Goal: Book appointment/travel/reservation

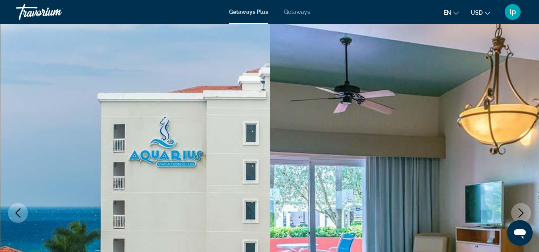
click at [304, 10] on span "Getaways" at bounding box center [297, 12] width 26 height 6
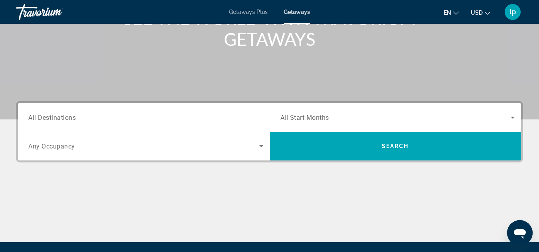
click at [93, 114] on input "Destination All Destinations" at bounding box center [145, 118] width 235 height 10
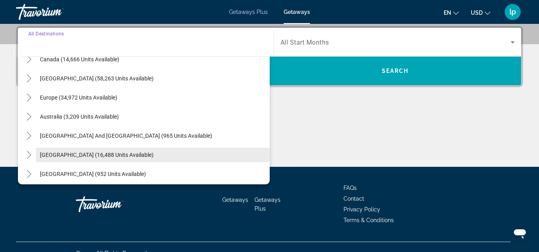
scroll to position [80, 0]
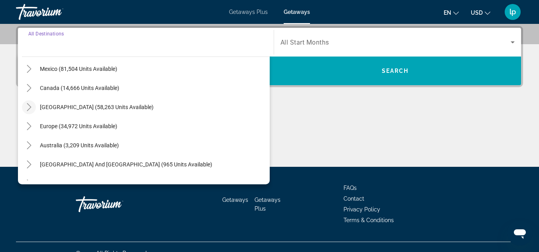
click at [28, 105] on icon "Toggle Caribbean & Atlantic Islands (58,263 units available)" at bounding box center [29, 107] width 4 height 8
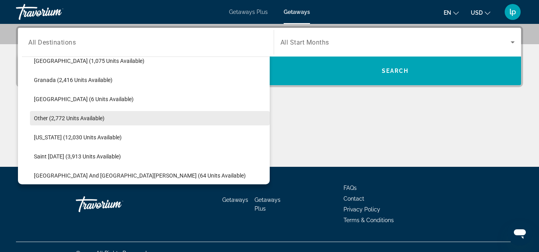
scroll to position [200, 0]
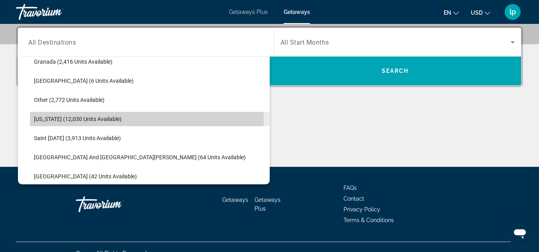
click at [72, 121] on span "[US_STATE] (12,030 units available)" at bounding box center [78, 119] width 88 height 6
type input "**********"
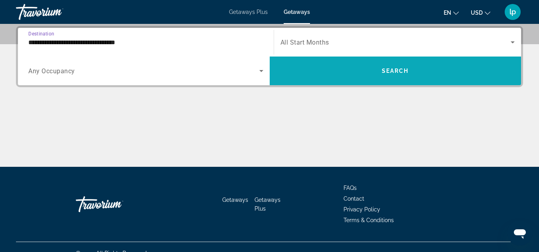
click at [351, 67] on span "Search widget" at bounding box center [396, 70] width 252 height 19
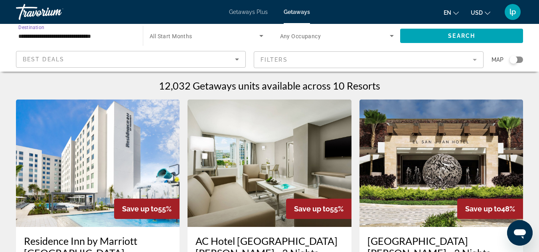
click at [104, 33] on input "**********" at bounding box center [75, 37] width 114 height 10
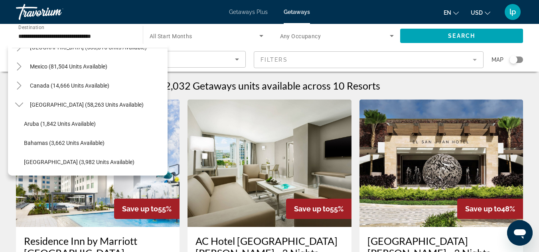
scroll to position [10, 0]
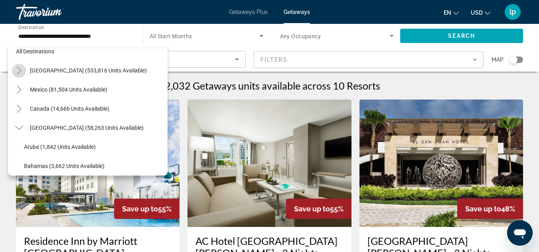
click at [24, 70] on mat-icon "Toggle United States (533,816 units available)" at bounding box center [19, 71] width 14 height 14
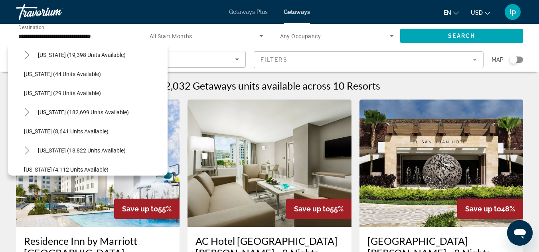
scroll to position [103, 0]
click at [26, 112] on icon "Toggle Florida (182,699 units available)" at bounding box center [27, 112] width 8 height 8
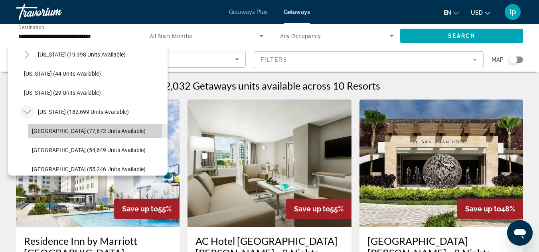
click at [83, 128] on span "Orlando & Disney Area (77,672 units available)" at bounding box center [89, 131] width 114 height 6
type input "**********"
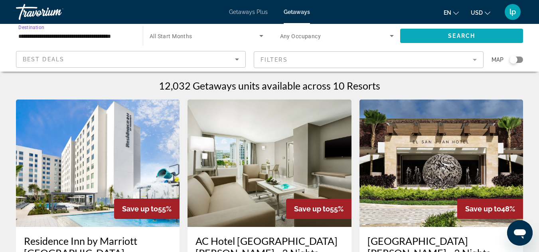
click at [445, 34] on span "Search widget" at bounding box center [461, 35] width 123 height 19
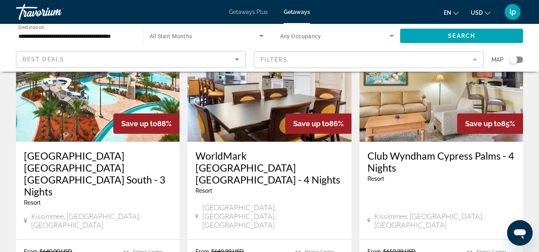
scroll to position [718, 0]
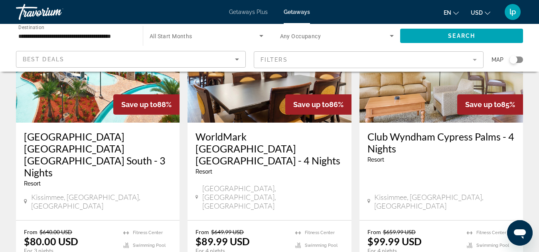
click at [288, 61] on mat-form-field "Filters" at bounding box center [369, 59] width 230 height 17
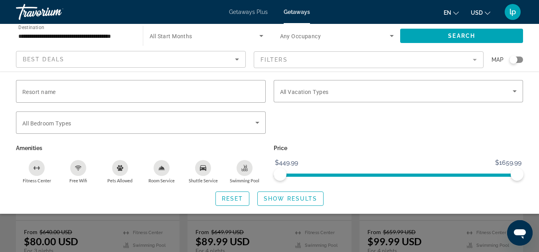
click at [189, 34] on span "All Start Months" at bounding box center [171, 36] width 43 height 6
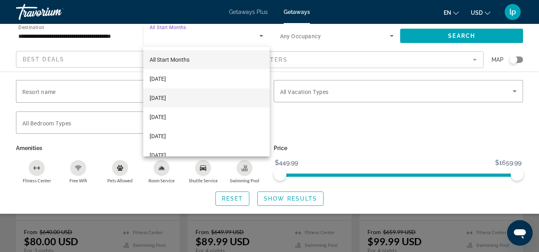
click at [158, 97] on span "October 2025" at bounding box center [158, 98] width 16 height 10
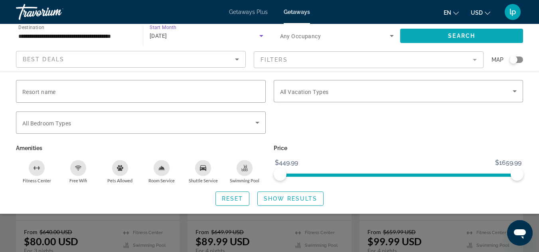
click at [423, 36] on span "Search widget" at bounding box center [461, 35] width 123 height 19
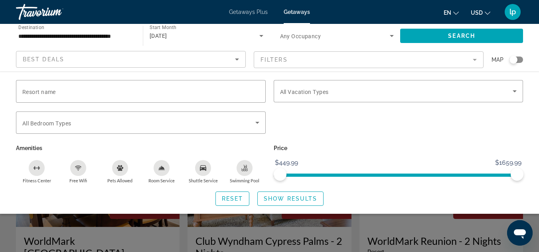
click at [262, 37] on icon "Search widget" at bounding box center [261, 36] width 10 height 10
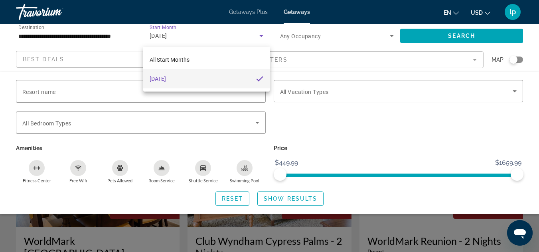
click at [322, 91] on div at bounding box center [269, 126] width 539 height 252
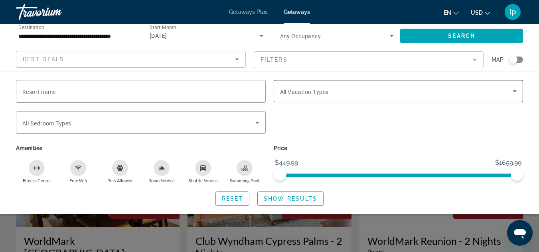
click at [516, 89] on icon "Search widget" at bounding box center [515, 92] width 10 height 10
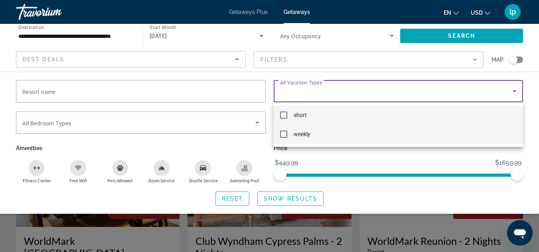
click at [297, 135] on span "weekly" at bounding box center [302, 135] width 17 height 10
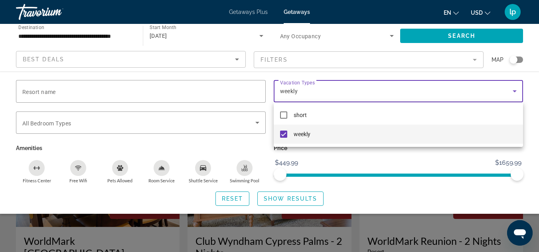
click at [270, 197] on div at bounding box center [269, 126] width 539 height 252
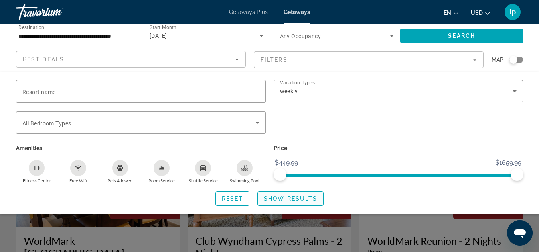
click at [292, 199] on span "Show Results" at bounding box center [290, 199] width 53 height 6
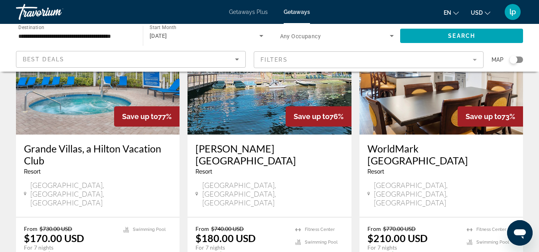
scroll to position [399, 0]
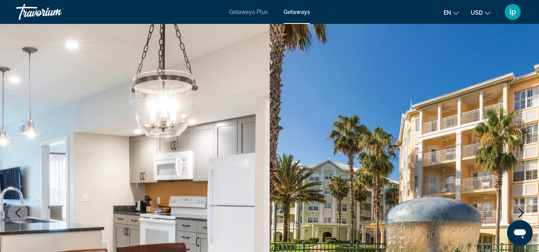
click at [369, 83] on img "Main content" at bounding box center [405, 213] width 270 height 379
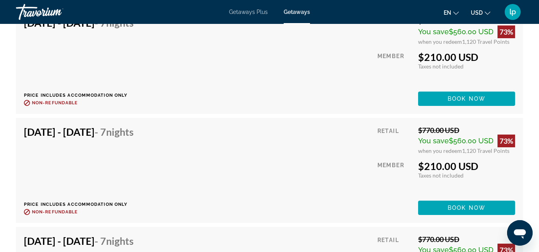
scroll to position [1915, 0]
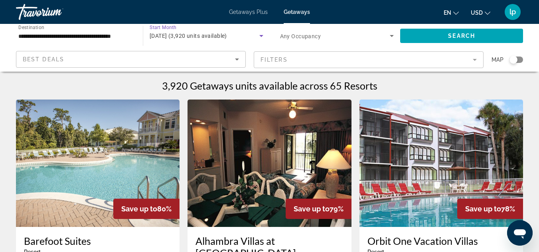
click at [227, 36] on span "October 2025 (3,920 units available)" at bounding box center [188, 36] width 77 height 6
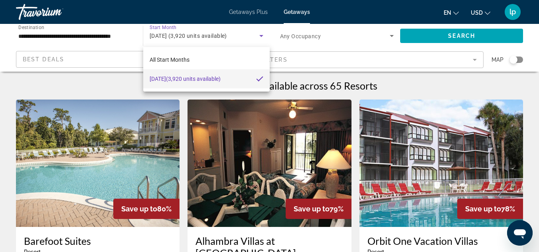
click at [308, 57] on div at bounding box center [269, 126] width 539 height 252
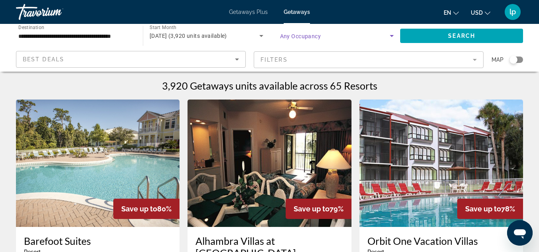
click at [302, 32] on span "Search widget" at bounding box center [335, 36] width 110 height 10
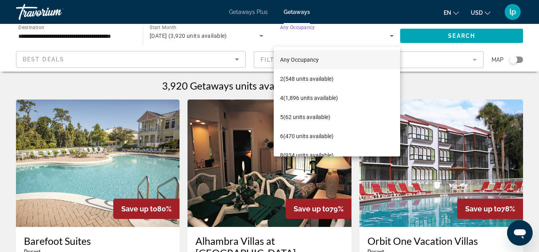
click at [272, 36] on div at bounding box center [269, 126] width 539 height 252
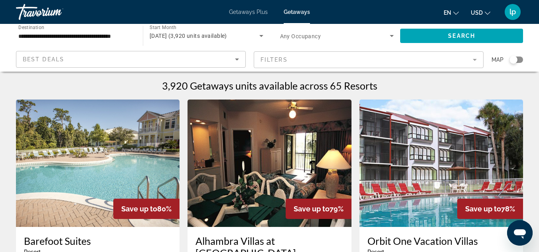
click at [296, 57] on mat-form-field "Filters" at bounding box center [369, 59] width 230 height 17
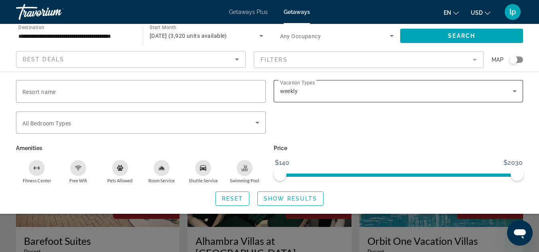
click at [329, 92] on div "weekly" at bounding box center [396, 92] width 233 height 10
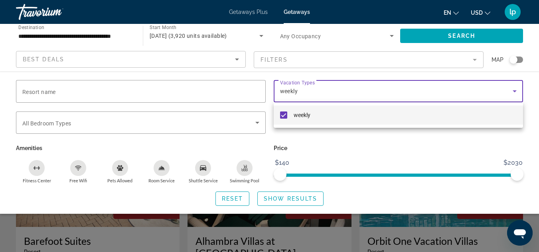
click at [281, 115] on mat-pseudo-checkbox at bounding box center [283, 115] width 7 height 7
click at [289, 205] on div at bounding box center [269, 126] width 539 height 252
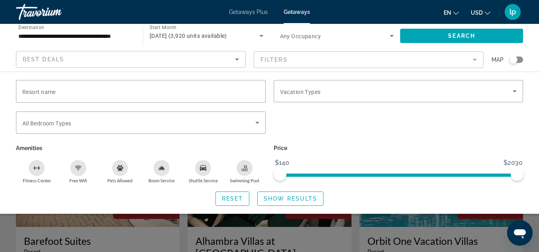
click at [290, 199] on span "Show Results" at bounding box center [290, 199] width 53 height 6
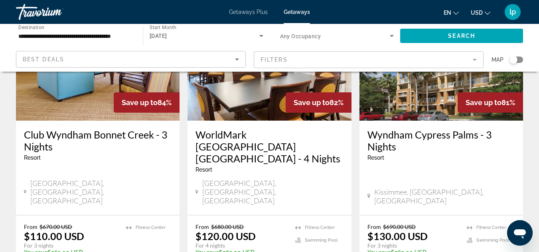
scroll to position [718, 0]
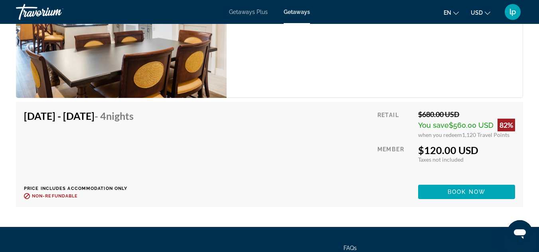
scroll to position [1755, 0]
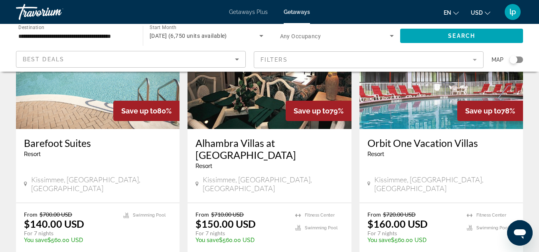
scroll to position [1037, 0]
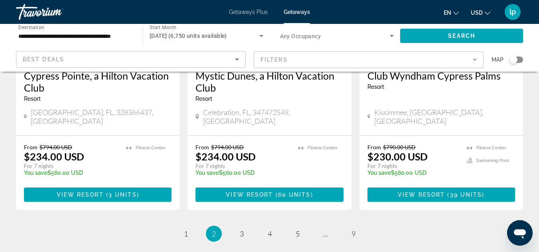
scroll to position [1110, 0]
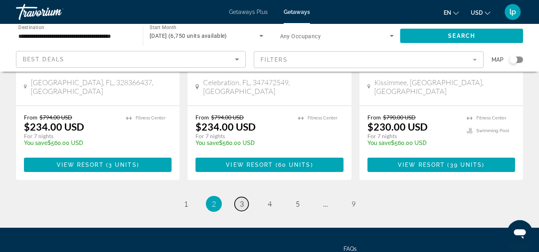
click at [240, 200] on span "3" at bounding box center [242, 204] width 4 height 9
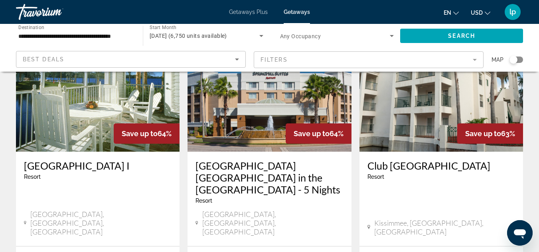
scroll to position [1037, 0]
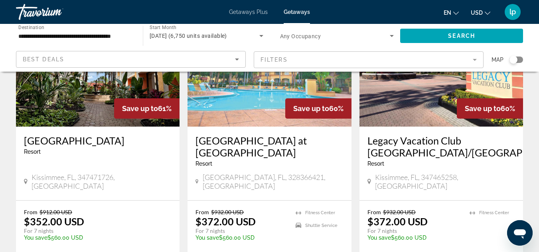
scroll to position [120, 0]
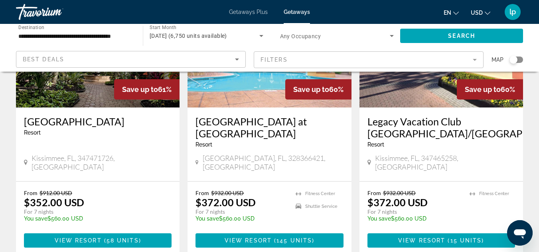
click at [266, 90] on img "Main content" at bounding box center [269, 44] width 164 height 128
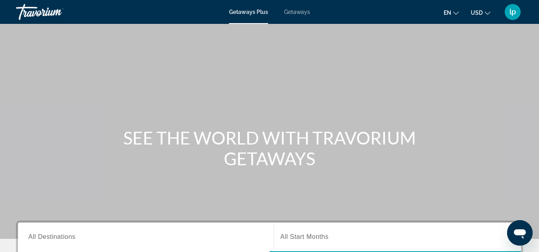
click at [302, 9] on span "Getaways" at bounding box center [297, 12] width 26 height 6
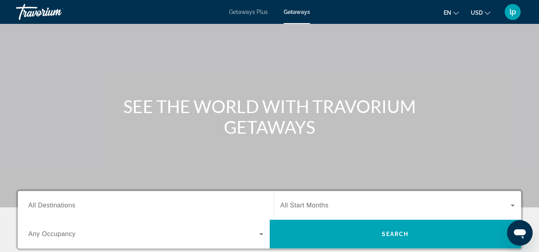
scroll to position [80, 0]
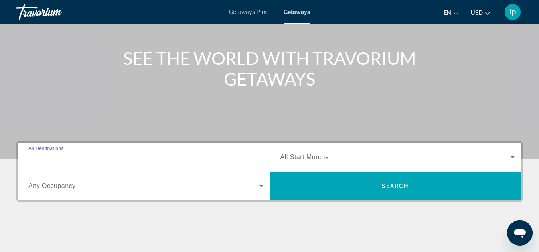
click at [81, 157] on input "Destination All Destinations" at bounding box center [145, 158] width 235 height 10
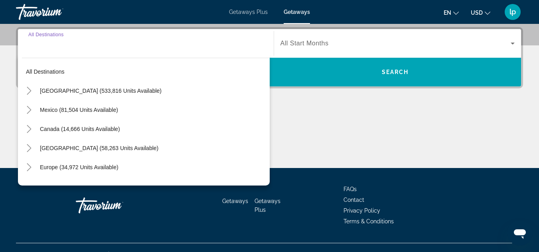
scroll to position [195, 0]
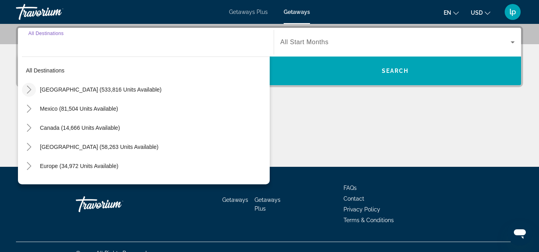
click at [27, 87] on icon "Toggle United States (533,816 units available)" at bounding box center [29, 90] width 8 height 8
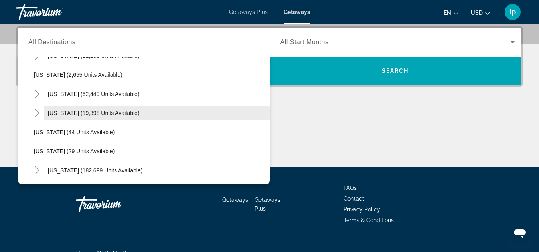
scroll to position [103, 0]
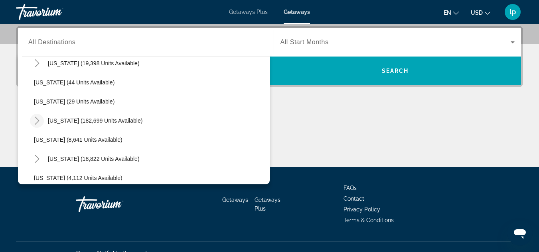
click at [38, 118] on icon "Toggle Florida (182,699 units available)" at bounding box center [37, 121] width 8 height 8
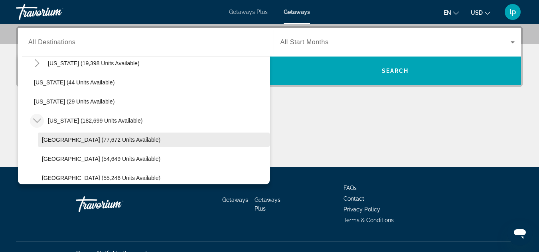
click at [79, 138] on span "[GEOGRAPHIC_DATA] (77,672 units available)" at bounding box center [101, 140] width 118 height 6
type input "**********"
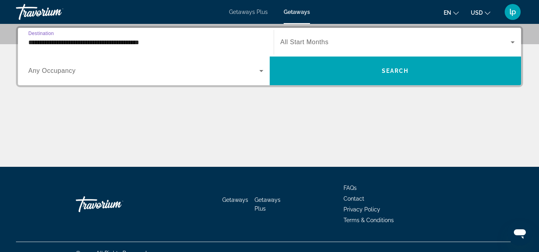
click at [347, 43] on span "Search widget" at bounding box center [395, 42] width 231 height 10
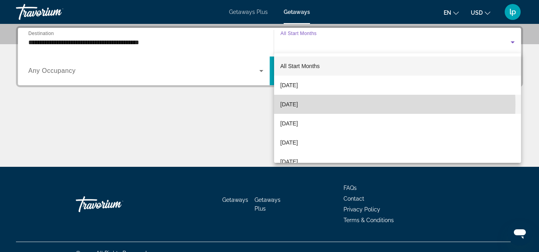
click at [298, 105] on span "[DATE]" at bounding box center [289, 105] width 18 height 10
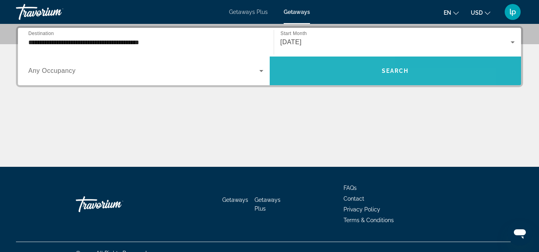
click at [306, 81] on span "Search widget" at bounding box center [396, 71] width 252 height 29
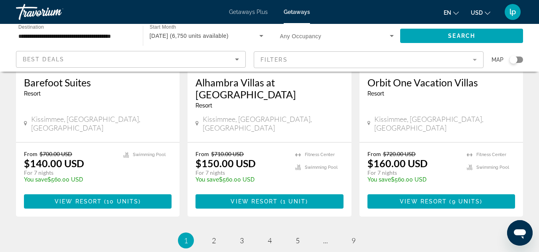
scroll to position [1098, 0]
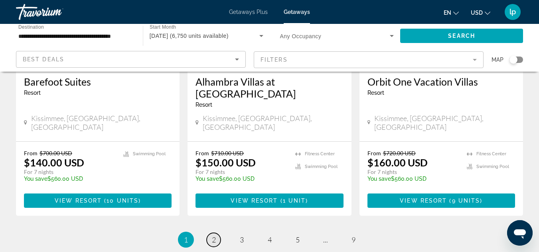
click at [212, 236] on span "2" at bounding box center [214, 240] width 4 height 9
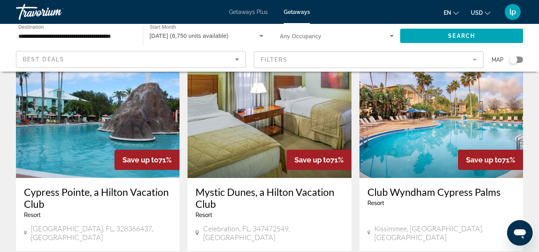
scroll to position [997, 0]
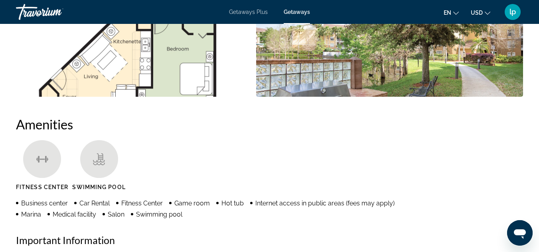
scroll to position [519, 0]
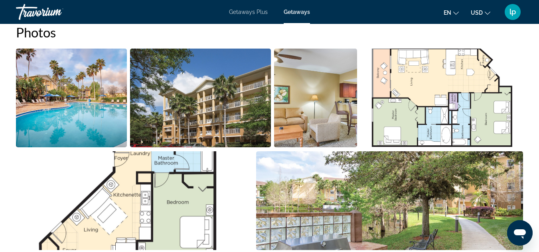
click at [83, 106] on img "Open full-screen image slider" at bounding box center [71, 98] width 111 height 99
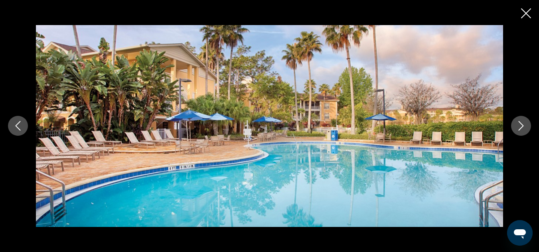
click at [83, 106] on img "Main content" at bounding box center [269, 126] width 467 height 202
click at [522, 126] on icon "Next image" at bounding box center [521, 126] width 10 height 10
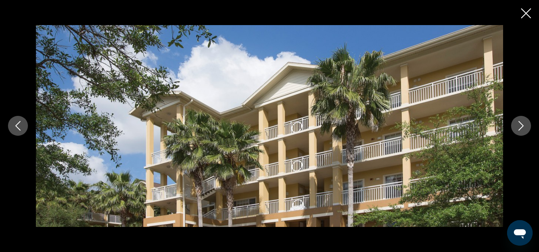
click at [522, 126] on icon "Next image" at bounding box center [521, 126] width 10 height 10
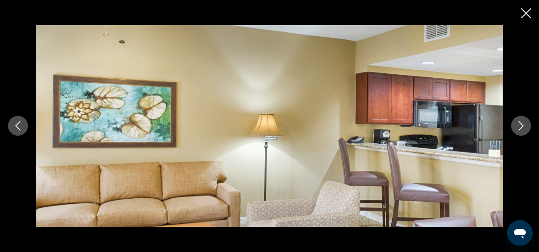
click at [522, 126] on icon "Next image" at bounding box center [521, 126] width 10 height 10
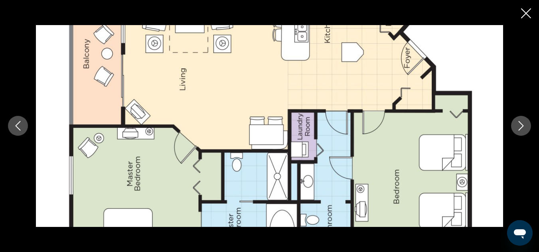
click at [522, 126] on icon "Next image" at bounding box center [521, 126] width 10 height 10
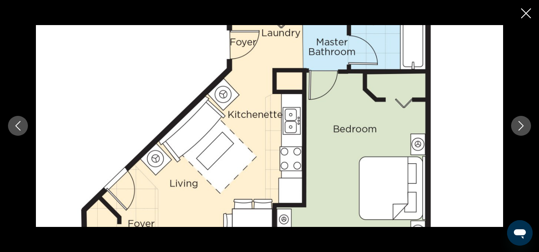
click at [522, 126] on icon "Next image" at bounding box center [521, 126] width 10 height 10
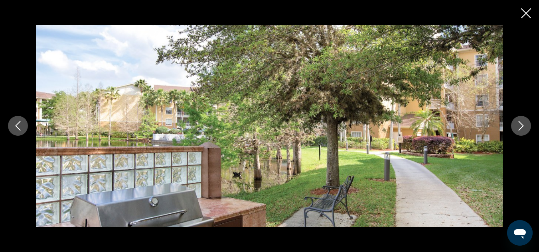
click at [522, 126] on icon "Next image" at bounding box center [521, 126] width 10 height 10
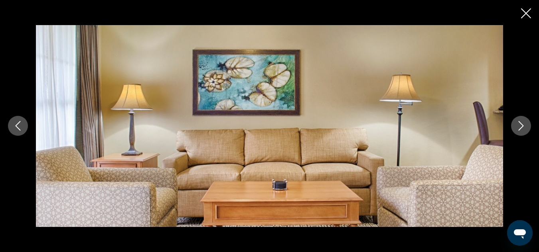
click at [522, 126] on icon "Next image" at bounding box center [521, 126] width 10 height 10
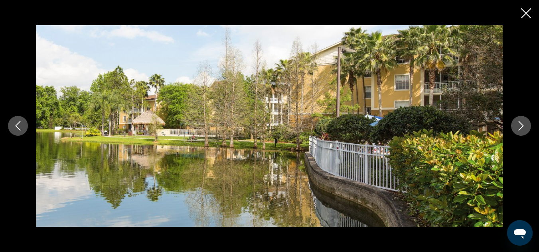
click at [522, 126] on icon "Next image" at bounding box center [521, 126] width 10 height 10
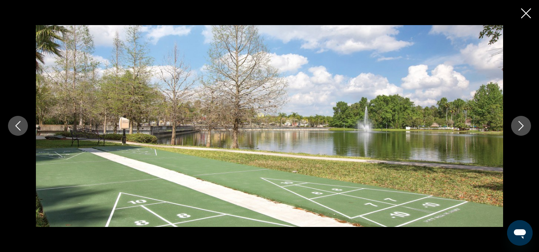
click at [522, 126] on icon "Next image" at bounding box center [521, 126] width 10 height 10
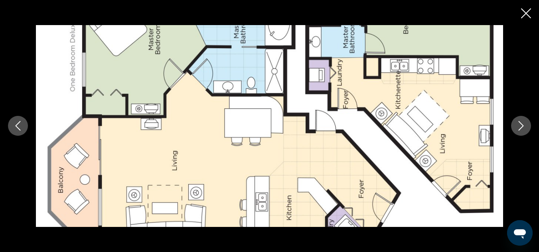
click at [522, 126] on icon "Next image" at bounding box center [521, 126] width 10 height 10
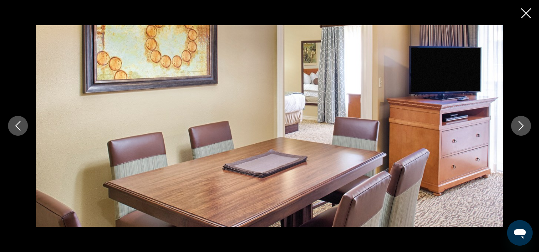
click at [522, 126] on icon "Next image" at bounding box center [521, 126] width 10 height 10
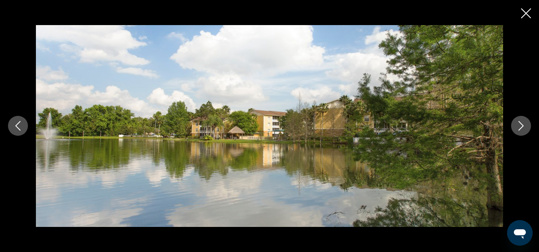
click at [522, 126] on icon "Next image" at bounding box center [521, 126] width 10 height 10
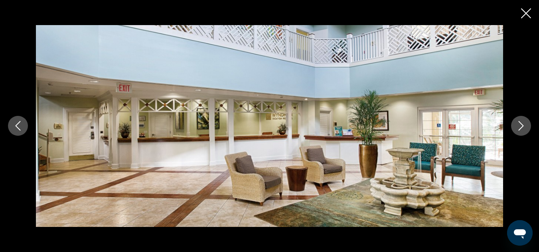
click at [522, 126] on icon "Next image" at bounding box center [521, 126] width 10 height 10
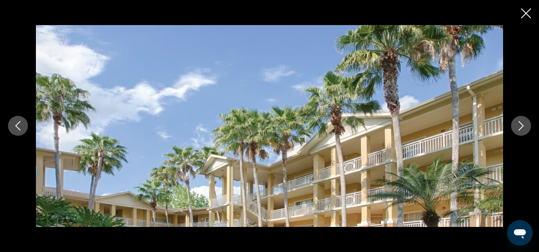
click at [522, 126] on icon "Next image" at bounding box center [521, 126] width 10 height 10
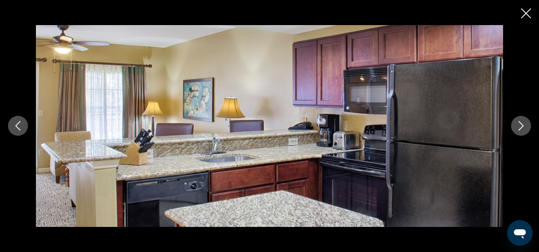
click at [525, 12] on icon "Close slideshow" at bounding box center [526, 13] width 10 height 10
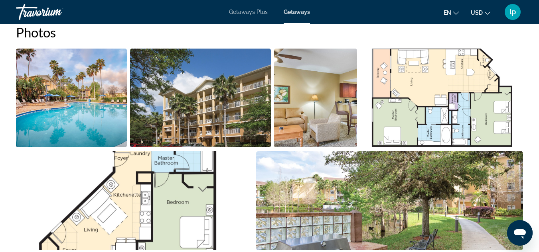
click at [37, 11] on div "Travorium" at bounding box center [56, 12] width 80 height 21
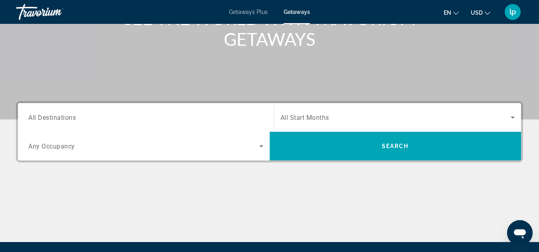
click at [197, 114] on input "Destination All Destinations" at bounding box center [145, 118] width 235 height 10
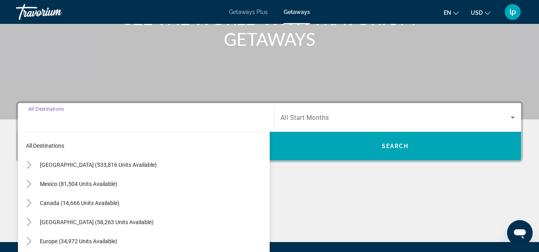
scroll to position [195, 0]
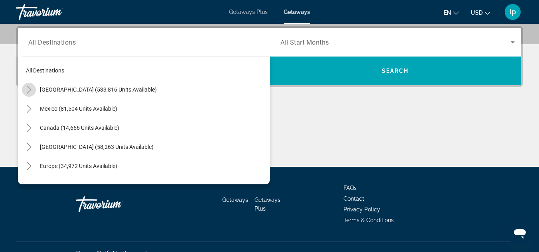
click at [32, 89] on icon "Toggle United States (533,816 units available)" at bounding box center [29, 90] width 8 height 8
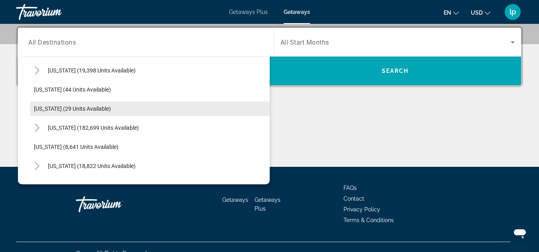
scroll to position [143, 0]
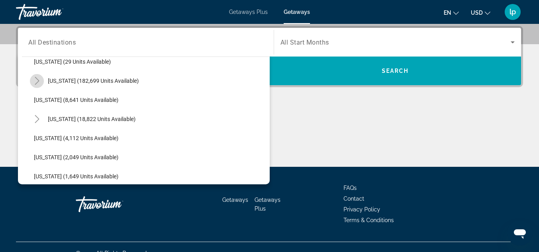
click at [37, 83] on icon "Toggle Florida (182,699 units available)" at bounding box center [37, 81] width 4 height 8
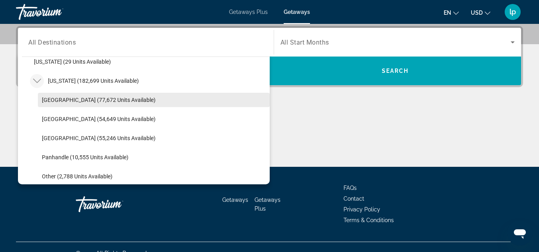
click at [89, 99] on span "Orlando & Disney Area (77,672 units available)" at bounding box center [99, 100] width 114 height 6
type input "**********"
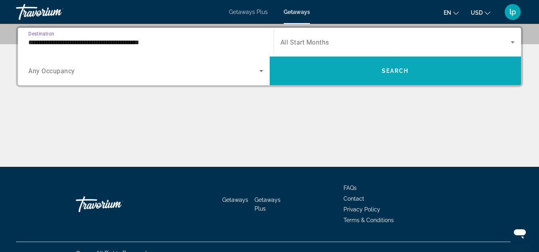
click at [316, 66] on span "Search widget" at bounding box center [396, 70] width 252 height 19
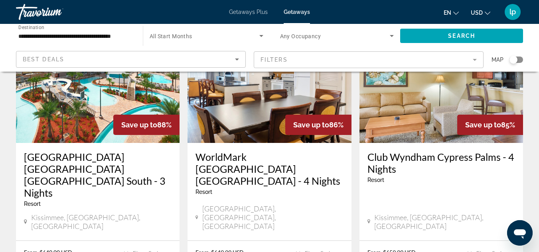
scroll to position [718, 0]
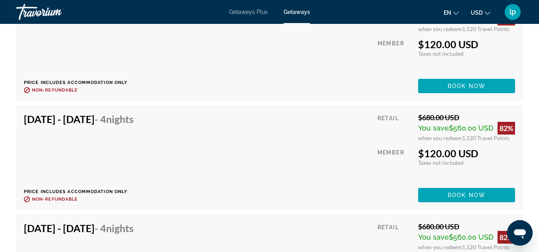
scroll to position [3750, 0]
